Goal: Entertainment & Leisure: Browse casually

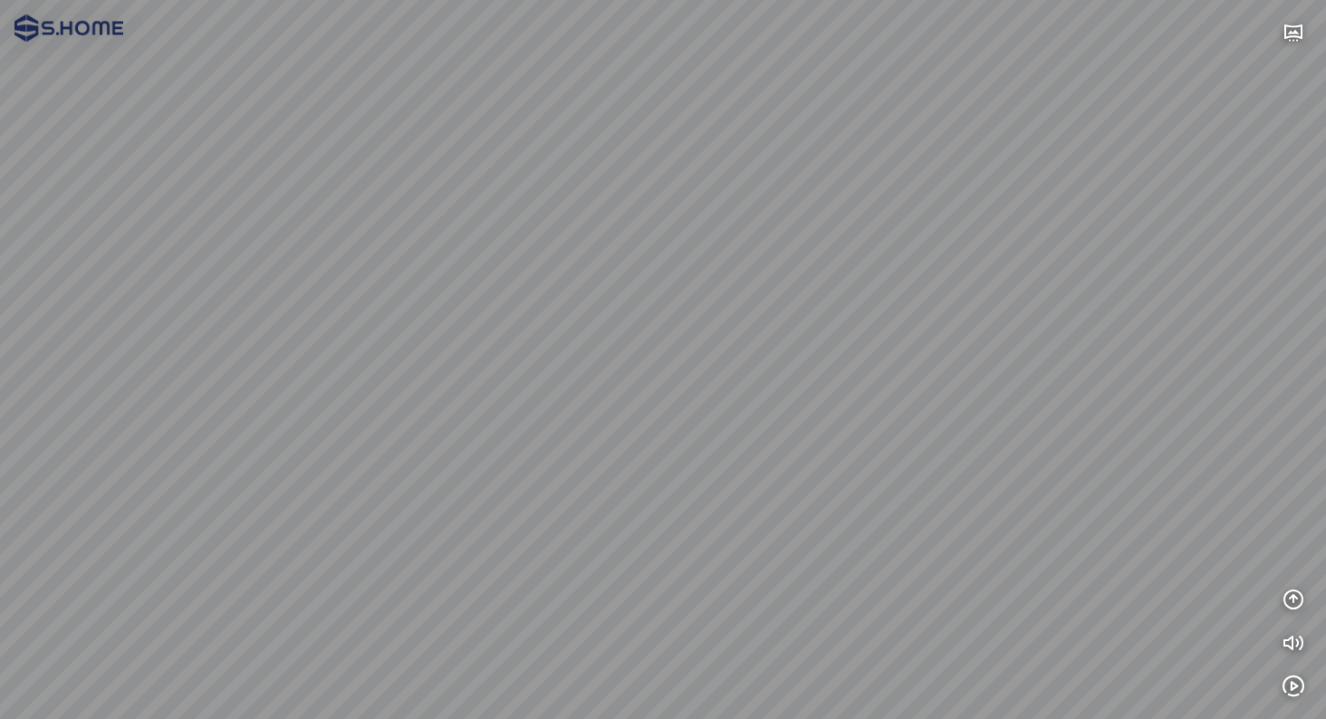
drag, startPoint x: 589, startPoint y: 228, endPoint x: 850, endPoint y: 372, distance: 298.0
click at [834, 361] on div at bounding box center [663, 359] width 1326 height 719
drag, startPoint x: 719, startPoint y: 120, endPoint x: 399, endPoint y: 101, distance: 320.3
click at [446, 104] on div at bounding box center [663, 359] width 1326 height 719
drag, startPoint x: 1035, startPoint y: 182, endPoint x: 326, endPoint y: 187, distance: 709.2
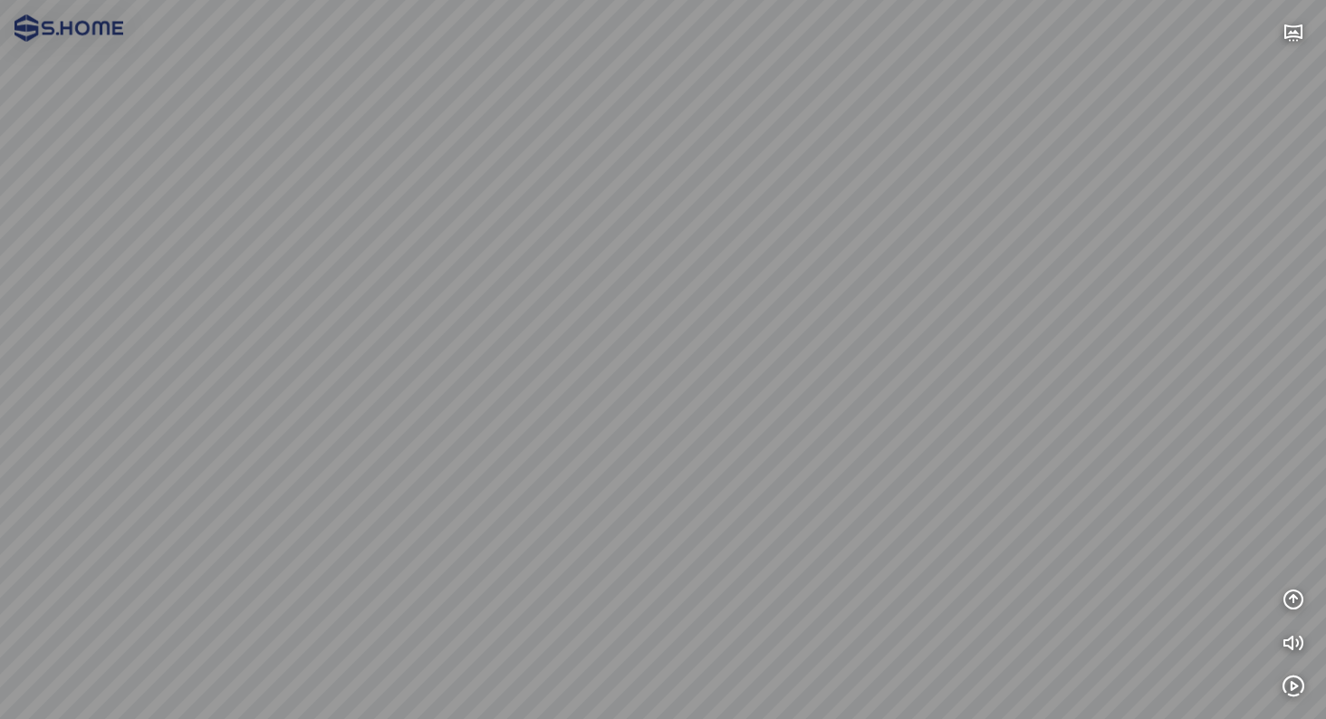
click at [367, 187] on div at bounding box center [663, 359] width 1326 height 719
drag, startPoint x: 336, startPoint y: 187, endPoint x: 841, endPoint y: 182, distance: 505.4
click at [841, 182] on div at bounding box center [663, 359] width 1326 height 719
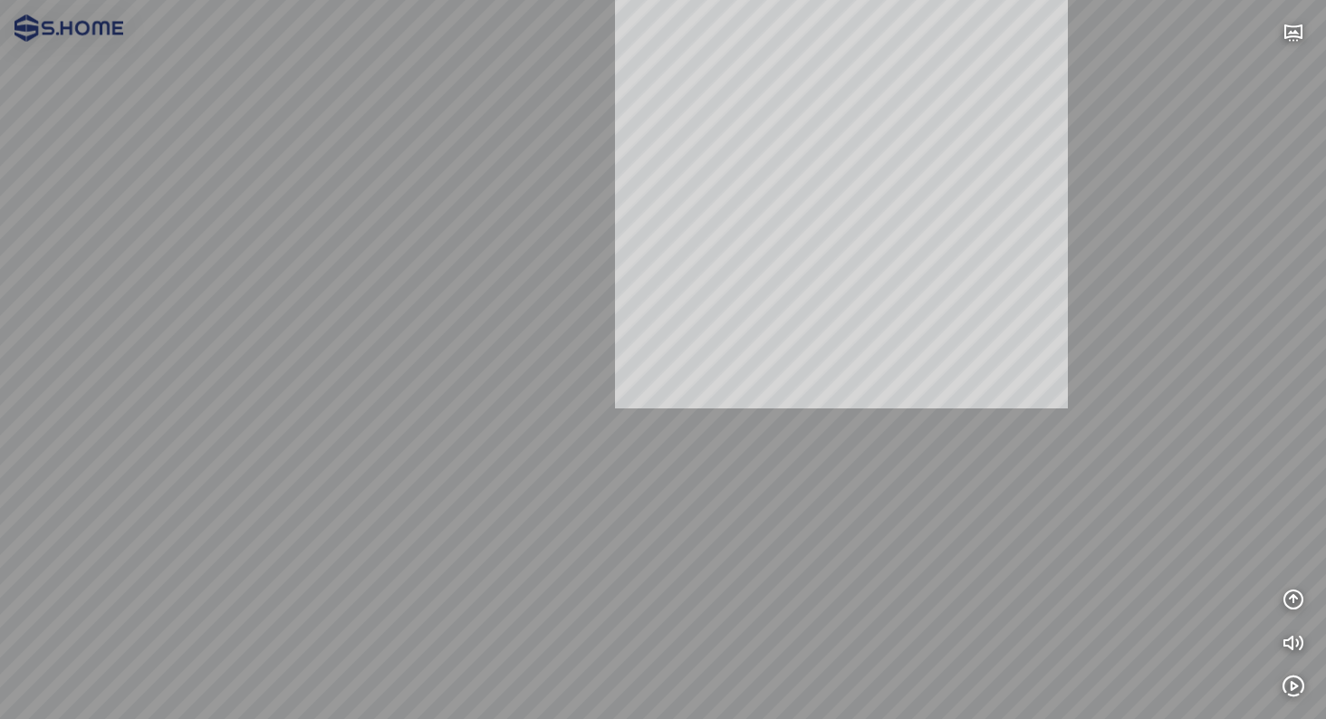
click at [743, 163] on div "INFO: krpano 1.20.8 (build [DATE]) INFO: HTML5/Desktop - Microsoft Edge 140.0 -…" at bounding box center [663, 359] width 1326 height 719
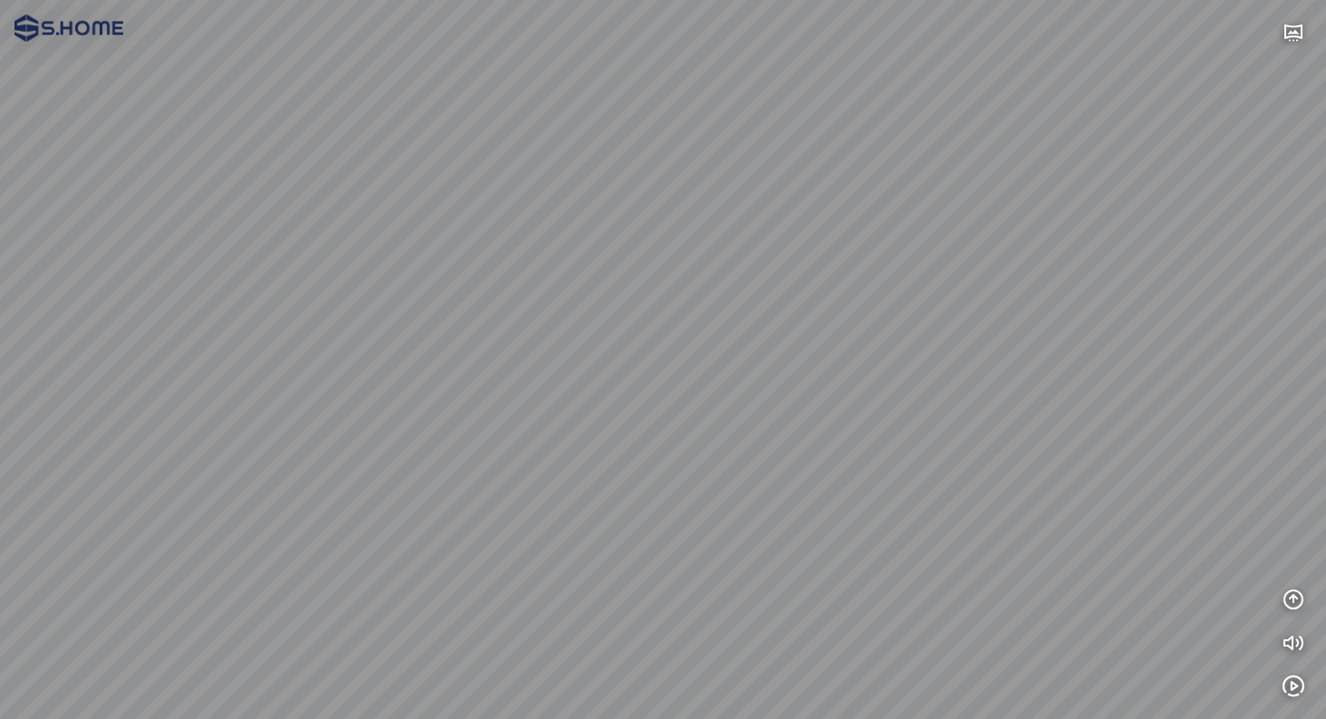
drag, startPoint x: 738, startPoint y: 216, endPoint x: 724, endPoint y: 381, distance: 166.4
click at [724, 381] on div at bounding box center [663, 359] width 1326 height 719
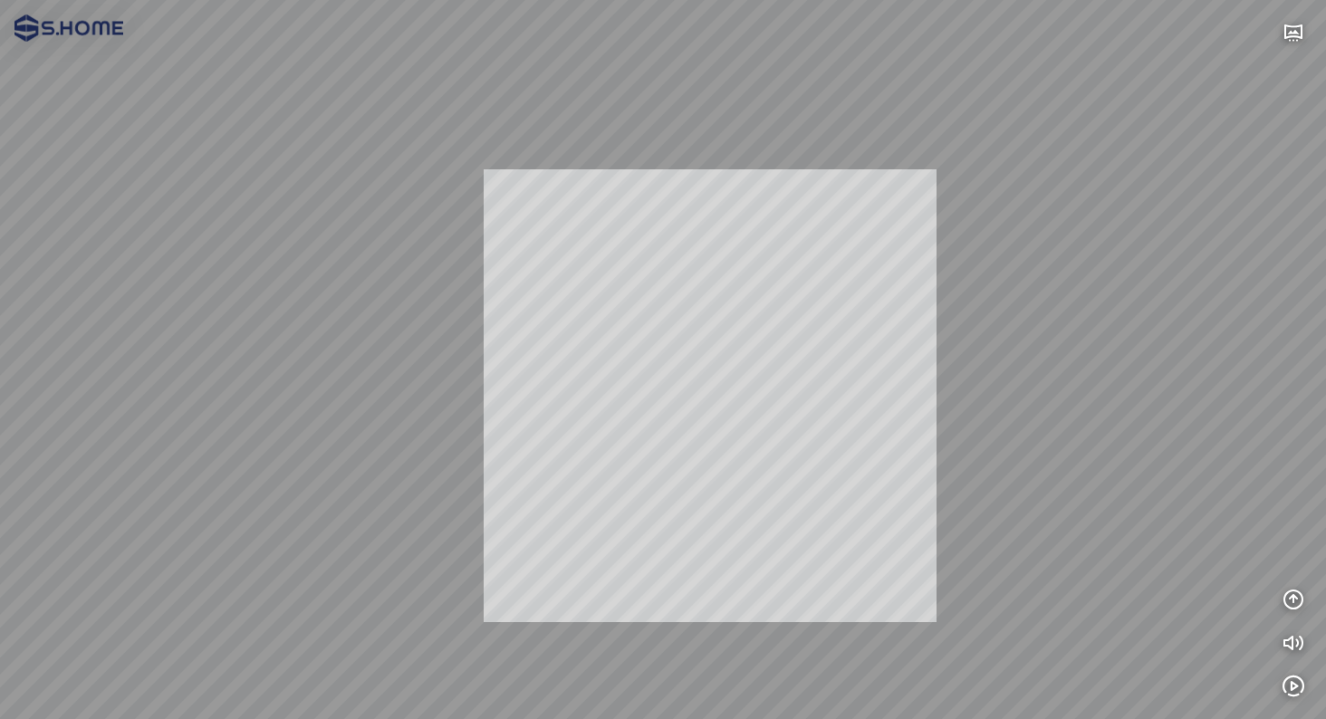
click at [756, 386] on div "INFO: krpano 1.20.8 (build [DATE]) INFO: HTML5/Desktop - Microsoft Edge 140.0 -…" at bounding box center [663, 359] width 1326 height 719
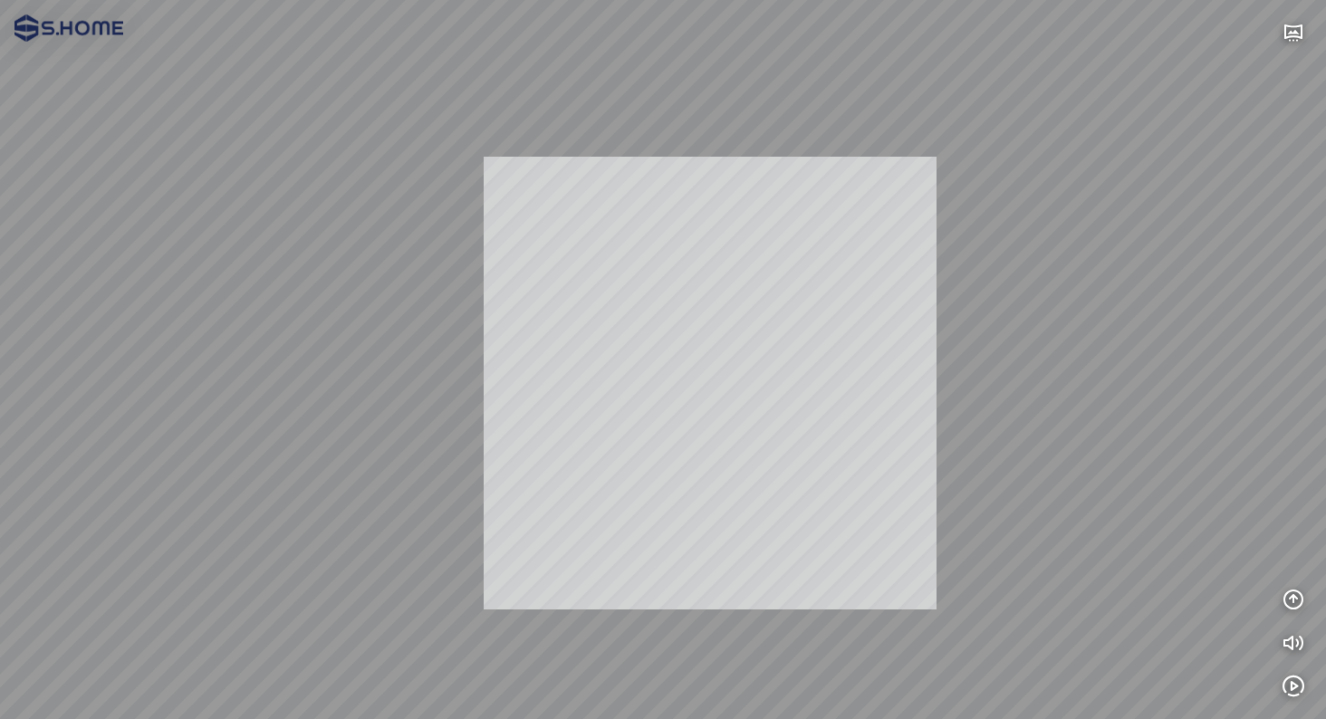
click at [635, 381] on div "INFO: krpano 1.20.8 (build [DATE]) INFO: HTML5/Desktop - Microsoft Edge 140.0 -…" at bounding box center [663, 359] width 1326 height 719
